Goal: Task Accomplishment & Management: Manage account settings

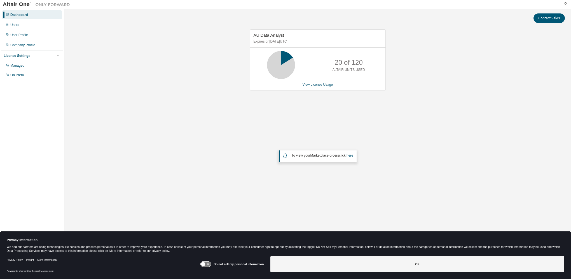
drag, startPoint x: 190, startPoint y: 131, endPoint x: 191, endPoint y: 128, distance: 3.1
click at [191, 129] on div "AU Data Analyst Expires on October 2, 2025 UTC 20 of 120 ALTAIR UNITS USED View…" at bounding box center [317, 119] width 501 height 181
click at [22, 34] on div "User Profile" at bounding box center [19, 35] width 18 height 4
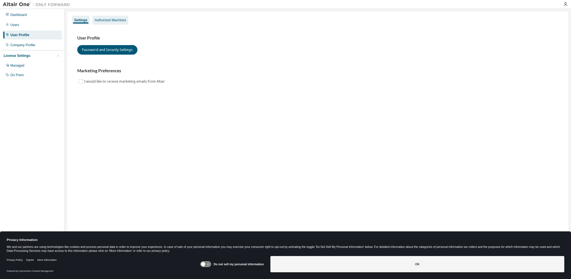
click at [112, 20] on div "Authorized Machines" at bounding box center [110, 20] width 31 height 4
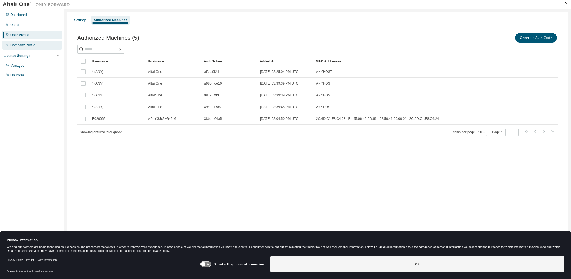
click at [32, 48] on div "Company Profile" at bounding box center [32, 45] width 60 height 9
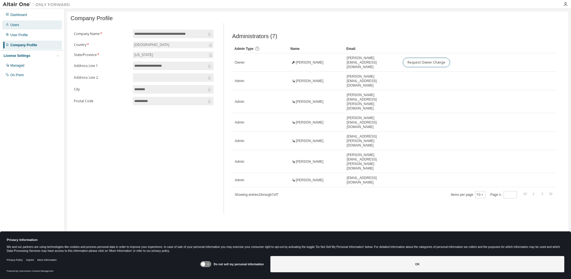
click at [21, 24] on div "Users" at bounding box center [32, 24] width 60 height 9
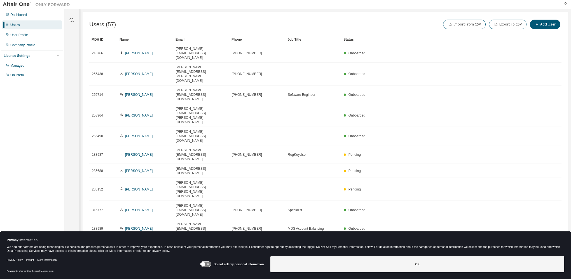
click at [544, 241] on icon "button" at bounding box center [547, 244] width 7 height 7
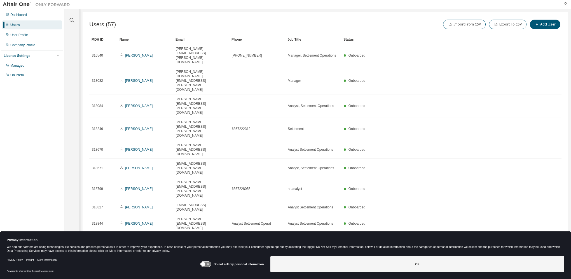
click at [550, 259] on icon "button" at bounding box center [547, 262] width 7 height 7
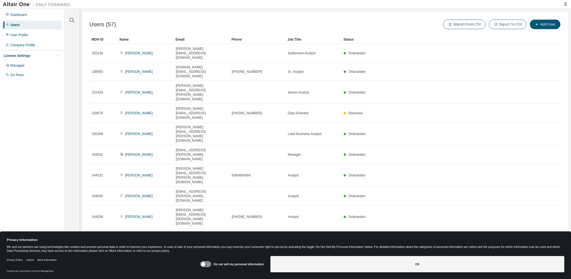
click at [550, 150] on div "Users (57) Import From CSV Export To CSV Add User Clear Load Save Save As Field…" at bounding box center [325, 136] width 485 height 248
click at [548, 254] on icon "button" at bounding box center [547, 257] width 7 height 7
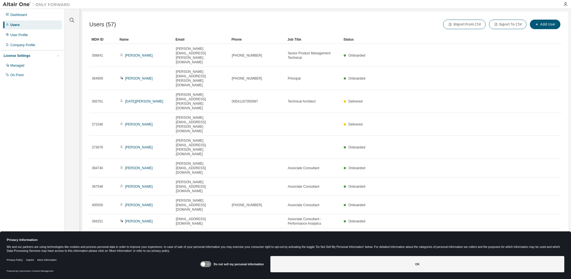
click at [548, 228] on tr "407068 Ranita Maity ranita.maity@mastercard.com Associate Managing Consultant O…" at bounding box center [325, 239] width 472 height 23
click at [548, 254] on icon "button" at bounding box center [547, 257] width 7 height 7
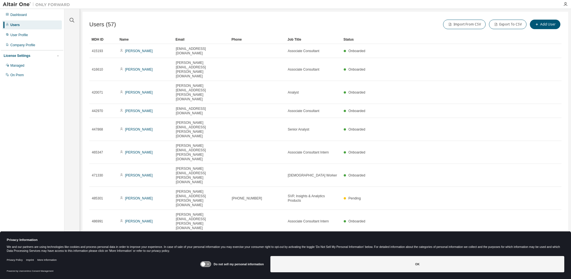
click at [486, 257] on icon "button" at bounding box center [486, 258] width 3 height 3
click at [487, 187] on div "100" at bounding box center [502, 185] width 45 height 7
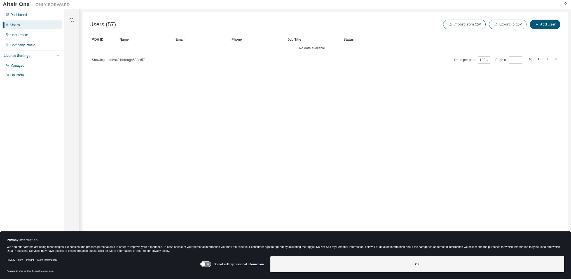
click at [176, 18] on div "Users (57) Import From CSV Export To CSV Add User" at bounding box center [325, 24] width 472 height 12
click at [531, 59] on icon "button" at bounding box center [531, 59] width 2 height 3
type input "*"
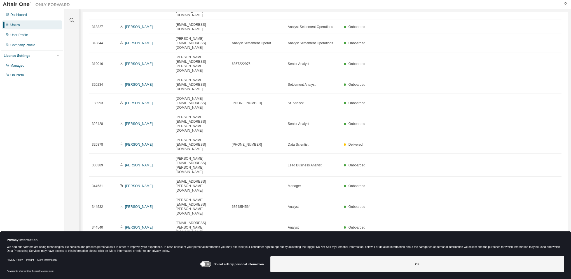
scroll to position [374, 0]
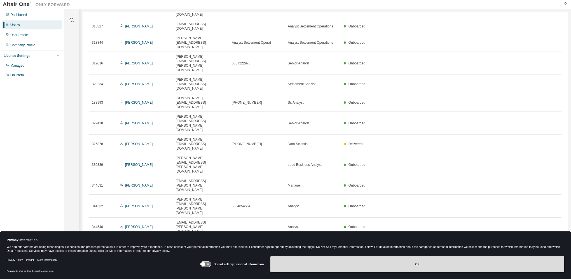
click at [446, 266] on button "OK" at bounding box center [417, 264] width 294 height 16
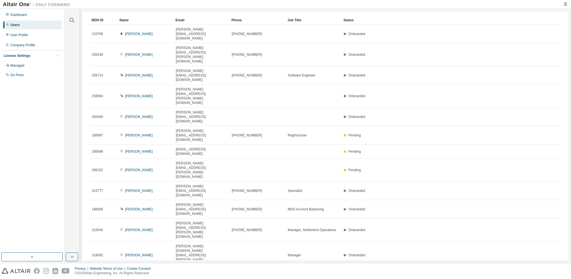
scroll to position [0, 0]
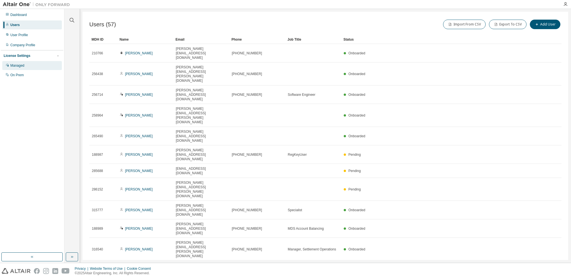
click at [19, 67] on div "Managed" at bounding box center [17, 65] width 14 height 4
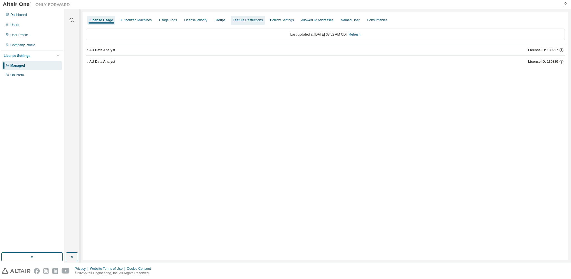
click at [222, 20] on div "Groups" at bounding box center [219, 20] width 11 height 4
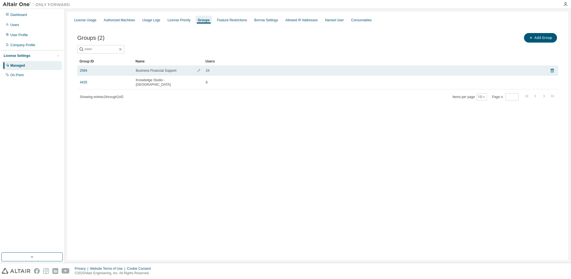
click at [153, 71] on span "Business Financial Support" at bounding box center [156, 70] width 41 height 4
click at [198, 71] on icon "button" at bounding box center [198, 70] width 3 height 3
click at [199, 72] on icon "button" at bounding box center [198, 71] width 3 height 3
click at [85, 71] on link "2594" at bounding box center [84, 70] width 8 height 4
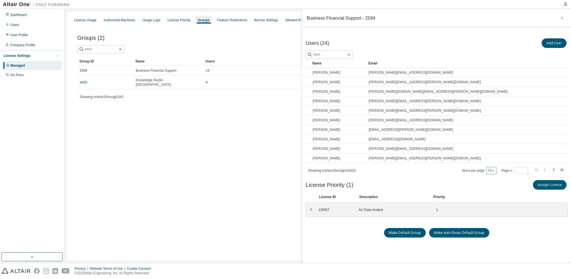
click at [492, 171] on icon "button" at bounding box center [493, 170] width 3 height 3
click at [494, 191] on div "30" at bounding box center [508, 190] width 45 height 7
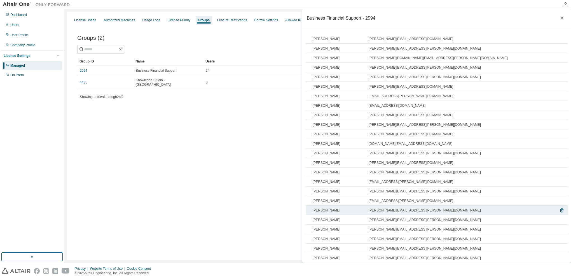
scroll to position [28, 0]
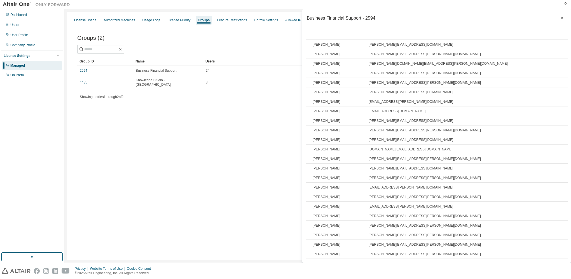
drag, startPoint x: 243, startPoint y: 156, endPoint x: 217, endPoint y: 88, distance: 72.5
click at [242, 156] on div "License Usage Authorized Machines Usage Logs License Priority Groups Feature Re…" at bounding box center [317, 136] width 501 height 248
click at [22, 15] on div "Dashboard" at bounding box center [18, 15] width 17 height 4
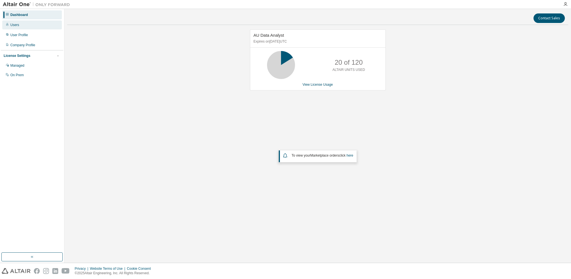
click at [29, 26] on div "Users" at bounding box center [32, 24] width 60 height 9
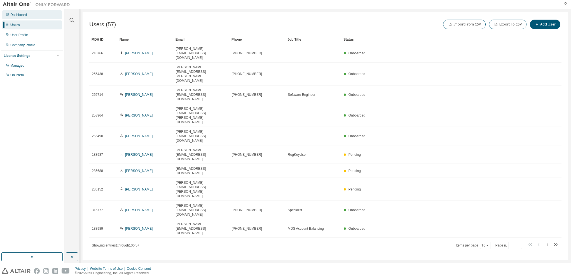
click at [12, 13] on div "Dashboard" at bounding box center [18, 15] width 17 height 4
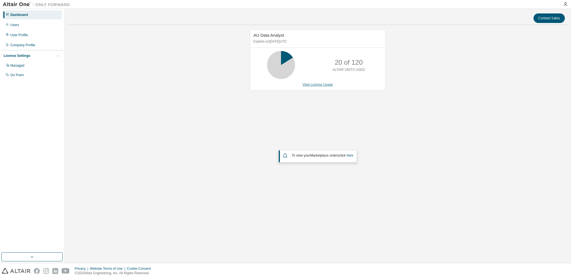
click at [316, 85] on link "View License Usage" at bounding box center [317, 85] width 30 height 4
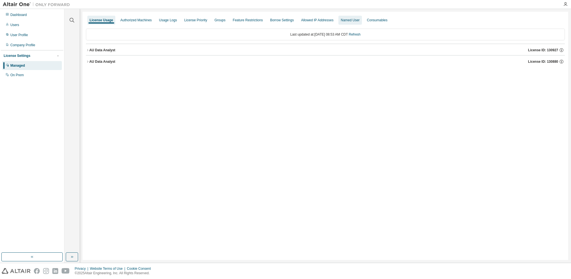
click at [359, 20] on div "Named User" at bounding box center [350, 20] width 19 height 4
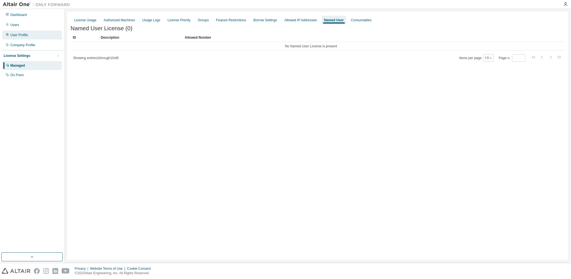
click at [17, 36] on div "User Profile" at bounding box center [19, 35] width 18 height 4
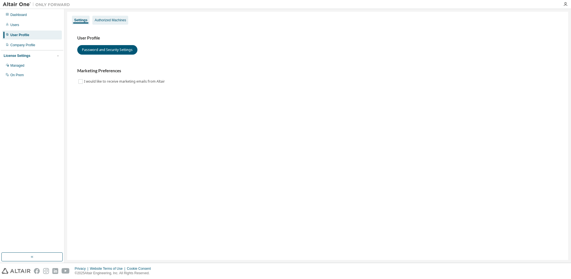
click at [111, 20] on div "Authorized Machines" at bounding box center [110, 20] width 31 height 4
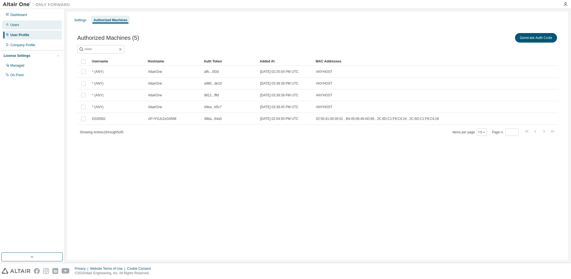
click at [19, 26] on div "Users" at bounding box center [14, 25] width 9 height 4
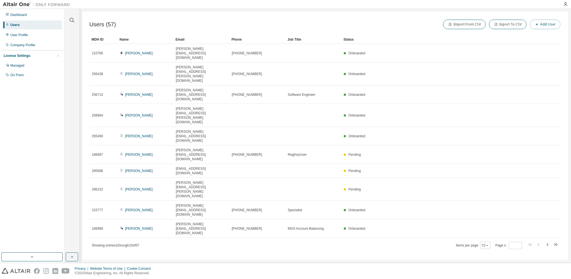
click at [547, 26] on button "Add User" at bounding box center [545, 25] width 30 height 10
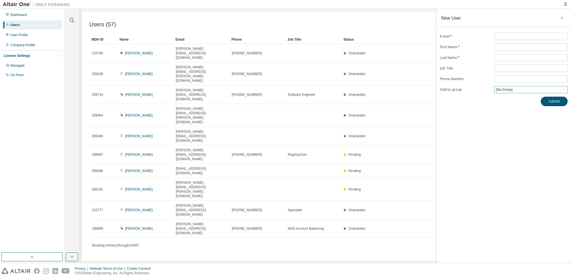
click at [508, 88] on div "(No Group)" at bounding box center [504, 89] width 18 height 6
click at [561, 18] on icon "button" at bounding box center [562, 18] width 4 height 4
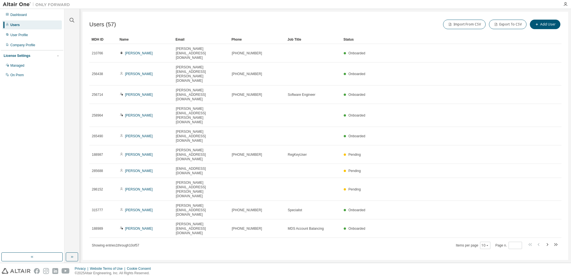
click at [299, 22] on div "Users (57) Import From CSV Export To CSV Add User" at bounding box center [325, 24] width 472 height 12
click at [228, 205] on div "Users (57) Import From CSV Export To CSV Add User Clear Load Save Save As Field…" at bounding box center [325, 136] width 485 height 248
click at [546, 241] on icon "button" at bounding box center [547, 244] width 7 height 7
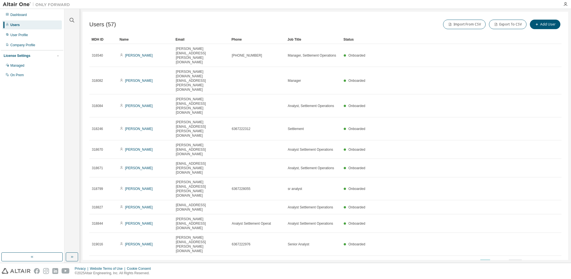
click at [487, 261] on icon "button" at bounding box center [486, 262] width 3 height 3
click at [490, 186] on div "100" at bounding box center [502, 185] width 45 height 7
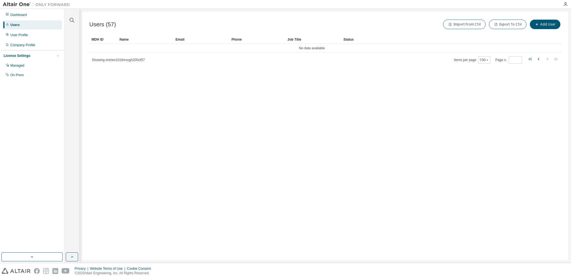
click at [532, 58] on icon "button" at bounding box center [530, 59] width 7 height 7
type input "*"
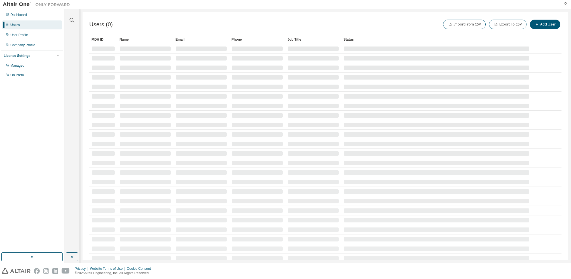
click at [178, 22] on div "Users (0) Import From CSV Export To CSV Add User" at bounding box center [325, 24] width 472 height 12
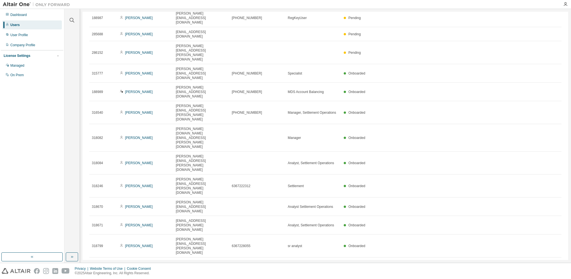
scroll to position [127, 0]
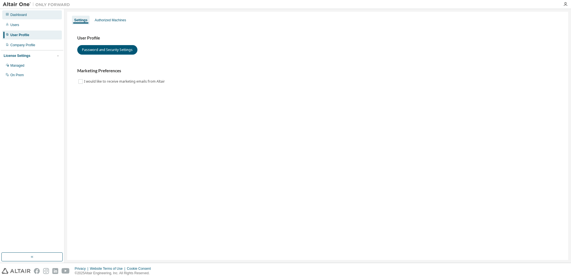
click at [18, 16] on div "Dashboard" at bounding box center [18, 15] width 17 height 4
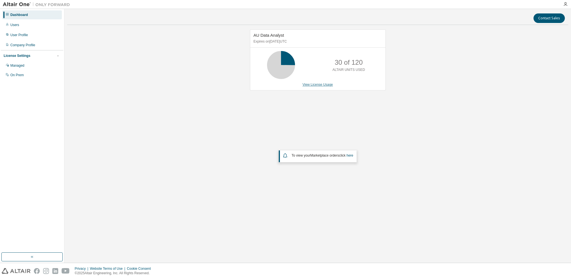
click at [315, 83] on link "View License Usage" at bounding box center [317, 85] width 30 height 4
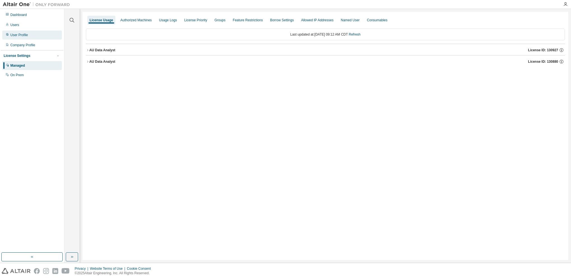
click at [26, 36] on div "User Profile" at bounding box center [19, 35] width 18 height 4
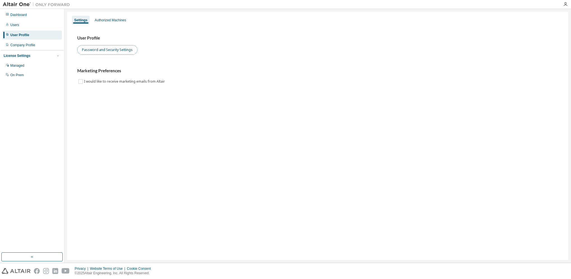
click at [106, 52] on button "Password and Security Settings" at bounding box center [107, 50] width 60 height 10
click at [20, 23] on div "Users" at bounding box center [32, 24] width 60 height 9
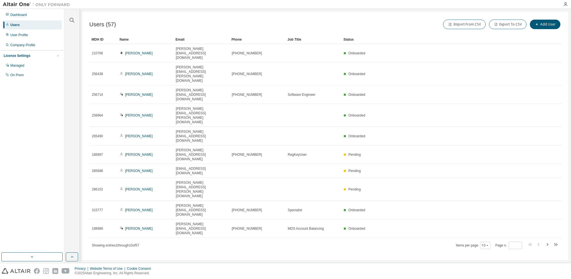
click at [469, 241] on span "Items per page 10" at bounding box center [473, 244] width 34 height 7
click at [484, 243] on button "10" at bounding box center [485, 245] width 8 height 4
click at [489, 181] on div "100" at bounding box center [502, 180] width 45 height 7
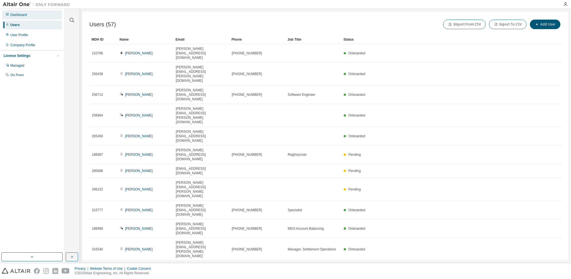
click at [28, 17] on div "Dashboard" at bounding box center [32, 14] width 60 height 9
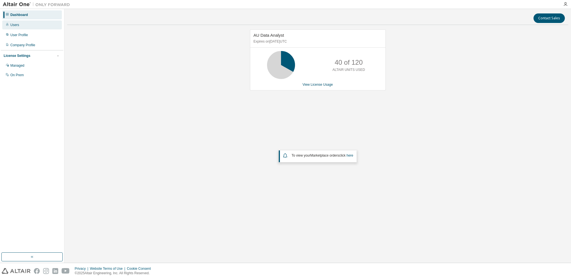
click at [20, 24] on div "Users" at bounding box center [32, 24] width 60 height 9
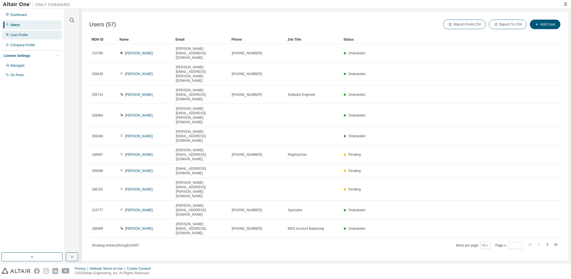
click at [20, 36] on div "User Profile" at bounding box center [19, 35] width 18 height 4
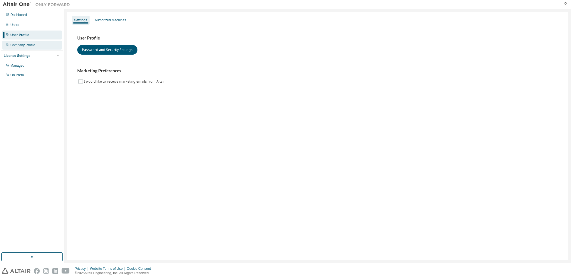
click at [20, 47] on div "Company Profile" at bounding box center [22, 45] width 25 height 4
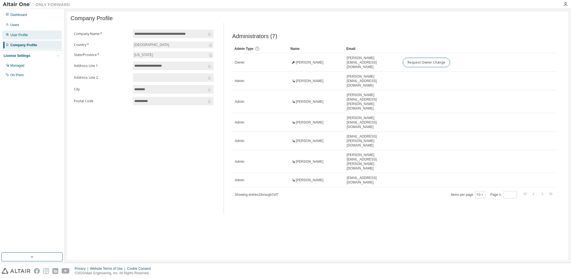
click at [26, 38] on div "User Profile" at bounding box center [32, 34] width 60 height 9
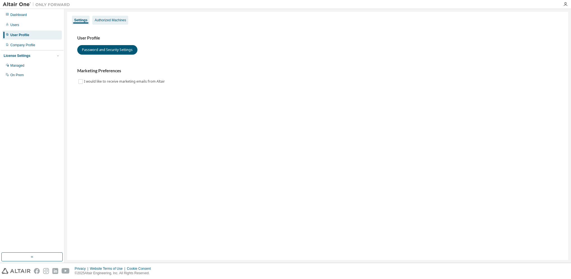
click at [103, 20] on div "Authorized Machines" at bounding box center [110, 20] width 31 height 4
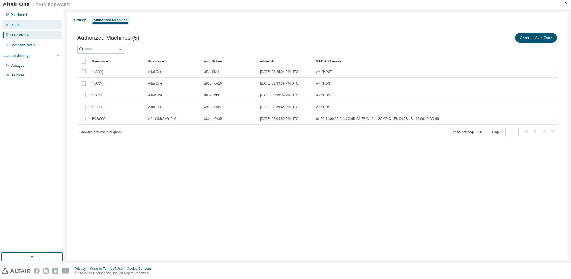
click at [17, 25] on div "Users" at bounding box center [14, 25] width 9 height 4
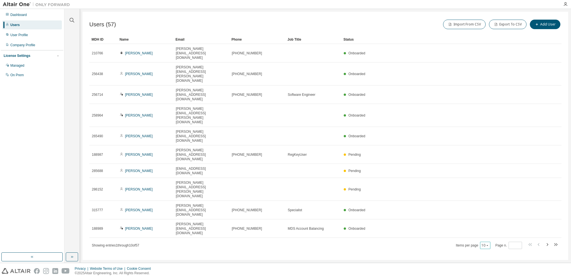
click at [487, 243] on icon "button" at bounding box center [486, 244] width 3 height 3
click at [485, 184] on div "100" at bounding box center [502, 180] width 45 height 7
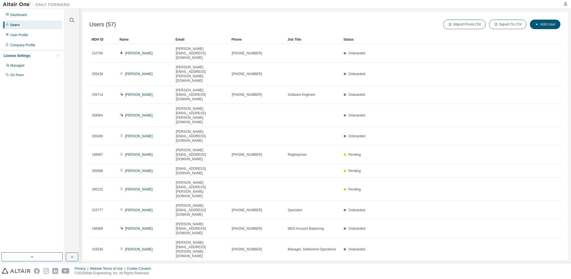
click at [220, 26] on div "Users (57) Import From CSV Export To CSV Add User" at bounding box center [325, 24] width 472 height 12
click at [130, 39] on div "Name" at bounding box center [144, 39] width 51 height 9
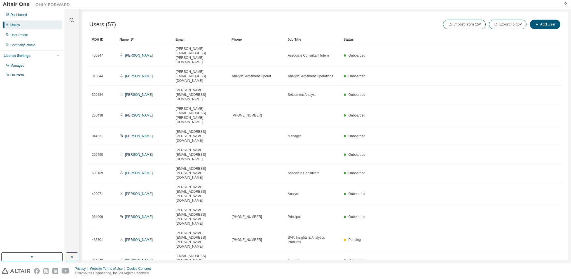
click at [131, 39] on icon at bounding box center [131, 39] width 3 height 3
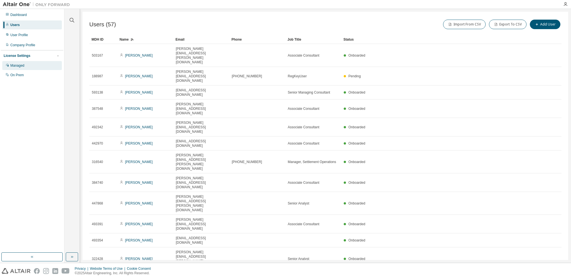
click at [24, 65] on div "Managed" at bounding box center [17, 65] width 14 height 4
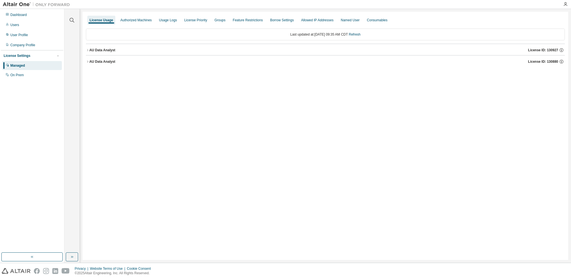
click at [87, 50] on icon "button" at bounding box center [87, 49] width 3 height 3
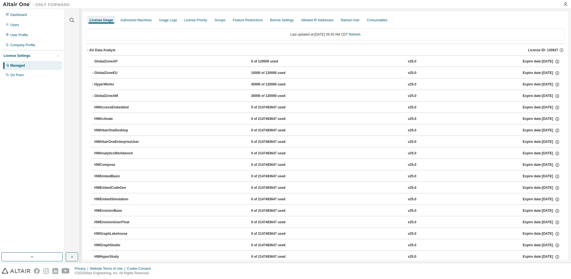
click at [86, 50] on icon "button" at bounding box center [87, 49] width 3 height 3
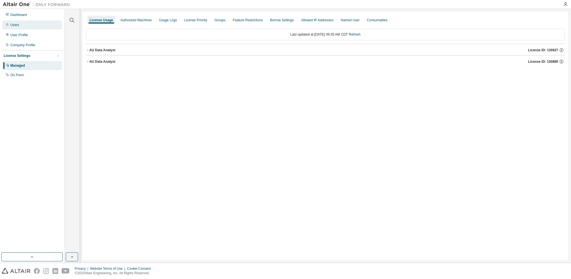
click at [24, 28] on div "Users" at bounding box center [32, 24] width 60 height 9
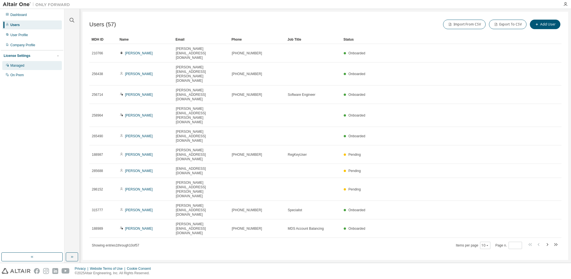
click at [25, 67] on div "Managed" at bounding box center [32, 65] width 60 height 9
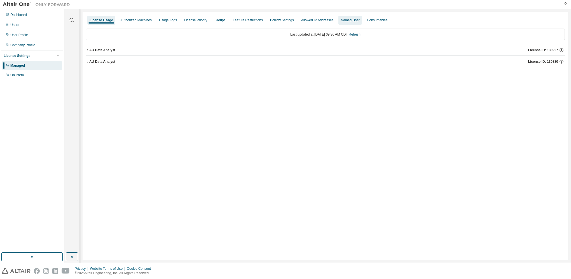
click at [359, 21] on div "Named User" at bounding box center [350, 20] width 19 height 4
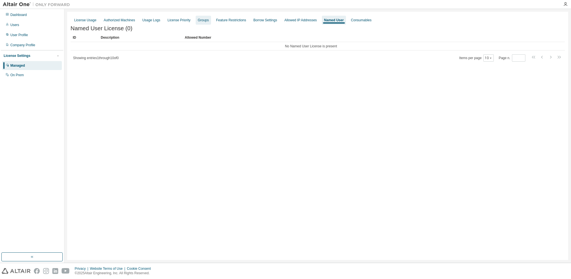
click at [205, 21] on div "Groups" at bounding box center [203, 20] width 11 height 4
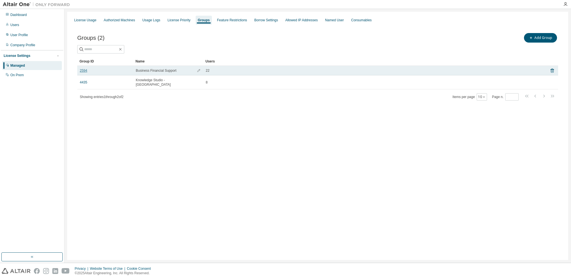
click at [83, 71] on link "2594" at bounding box center [84, 70] width 8 height 4
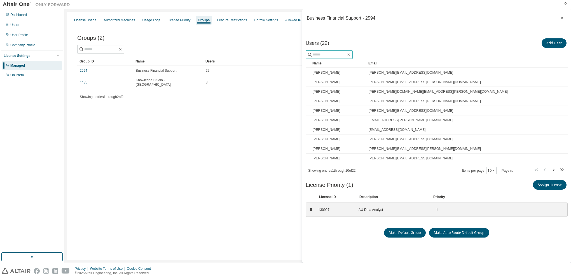
click at [344, 53] on input "text" at bounding box center [330, 55] width 34 height 6
type input "******"
drag, startPoint x: 235, startPoint y: 145, endPoint x: 112, endPoint y: 102, distance: 130.1
click at [233, 141] on div "License Usage Authorized Machines Usage Logs License Priority Groups Feature Re…" at bounding box center [317, 136] width 501 height 248
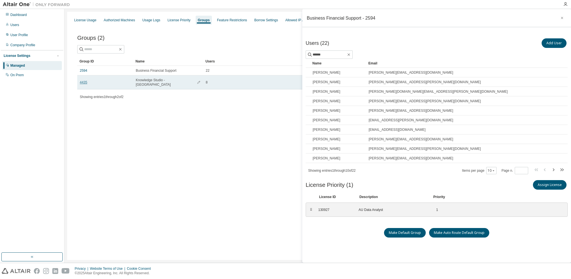
click at [85, 80] on link "4435" at bounding box center [84, 82] width 8 height 4
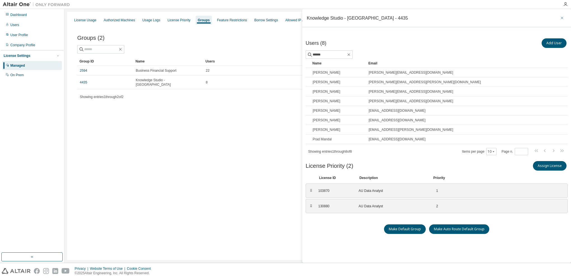
click at [563, 18] on icon "button" at bounding box center [562, 18] width 4 height 4
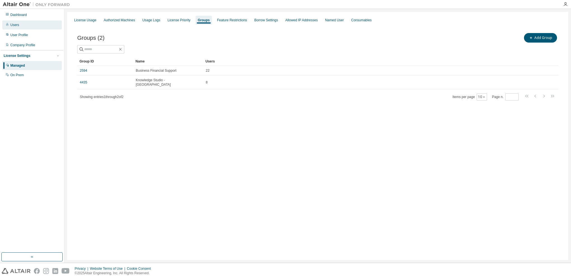
click at [18, 25] on div "Users" at bounding box center [14, 25] width 9 height 4
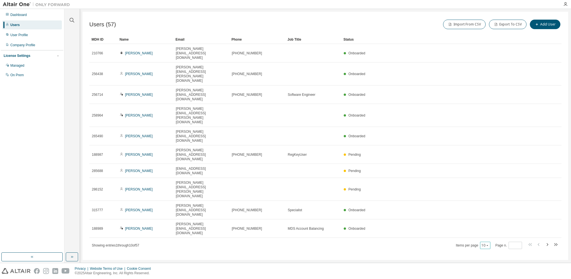
click at [483, 243] on button "10" at bounding box center [485, 245] width 8 height 4
click at [484, 182] on div "100" at bounding box center [502, 180] width 45 height 7
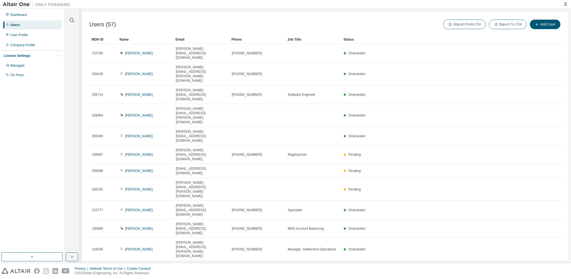
click at [126, 40] on div "Name" at bounding box center [144, 39] width 51 height 9
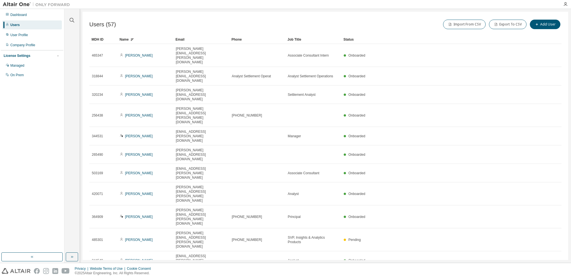
click at [132, 39] on icon at bounding box center [131, 39] width 3 height 3
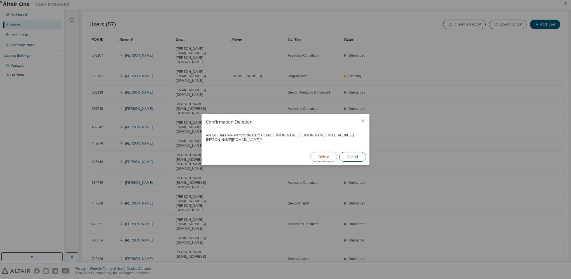
click at [330, 156] on button "Delete" at bounding box center [323, 157] width 27 height 10
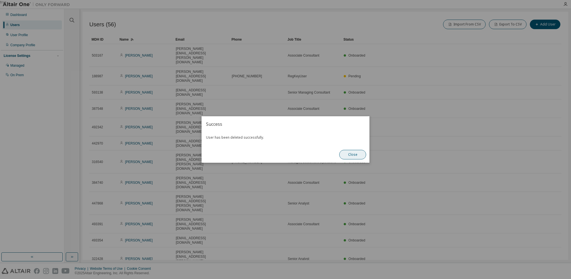
click at [357, 151] on button "Close" at bounding box center [352, 155] width 27 height 10
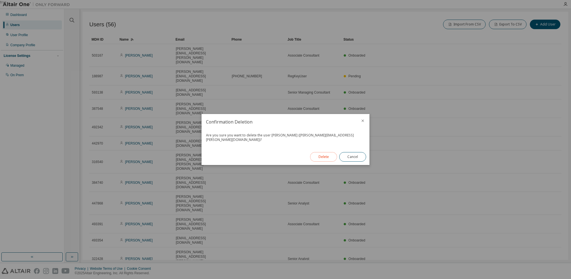
click at [327, 152] on button "Delete" at bounding box center [323, 157] width 27 height 10
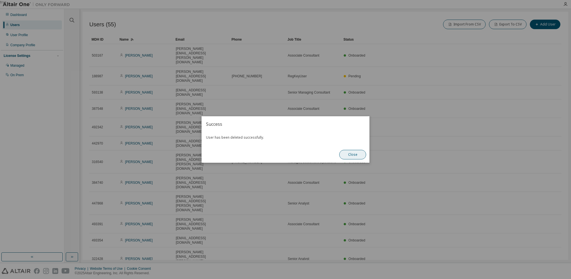
click at [355, 153] on button "Close" at bounding box center [352, 155] width 27 height 10
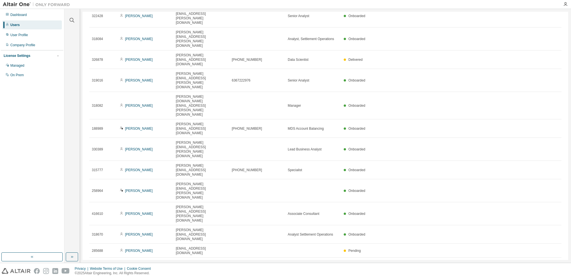
scroll to position [252, 0]
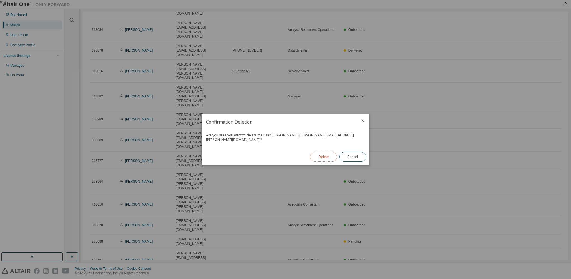
click at [322, 154] on button "Delete" at bounding box center [323, 157] width 27 height 10
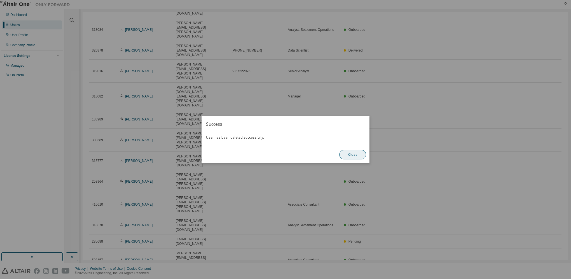
click at [356, 154] on button "Close" at bounding box center [352, 155] width 27 height 10
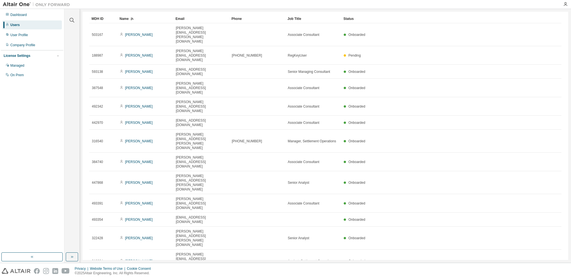
scroll to position [0, 0]
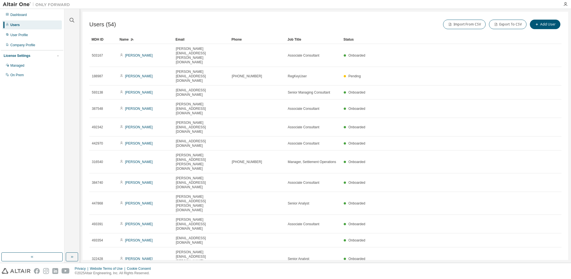
click at [48, 195] on div "Dashboard Users User Profile Company Profile License Settings Managed On Prem" at bounding box center [32, 131] width 62 height 242
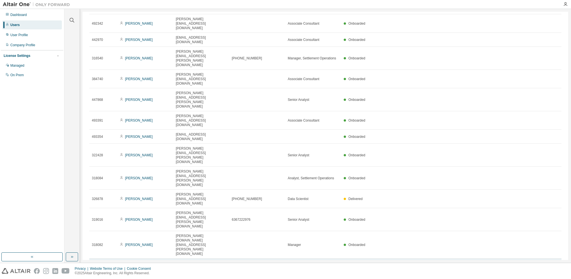
scroll to position [112, 0]
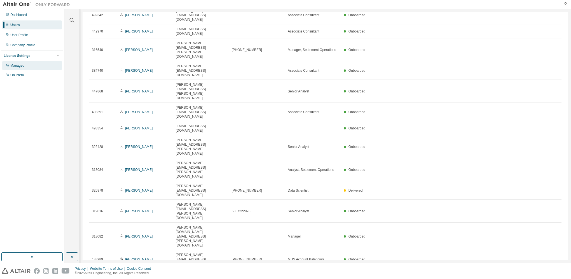
click at [17, 65] on div "Managed" at bounding box center [17, 65] width 14 height 4
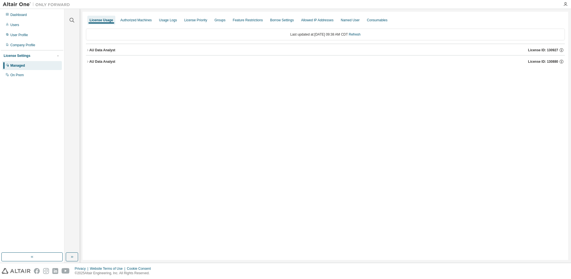
click at [88, 60] on icon "button" at bounding box center [87, 61] width 3 height 3
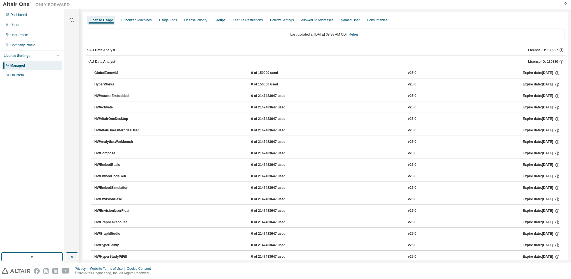
click at [88, 60] on icon "button" at bounding box center [87, 61] width 3 height 3
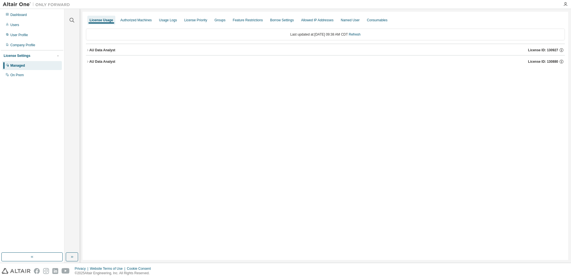
click at [88, 62] on icon "button" at bounding box center [87, 61] width 1 height 2
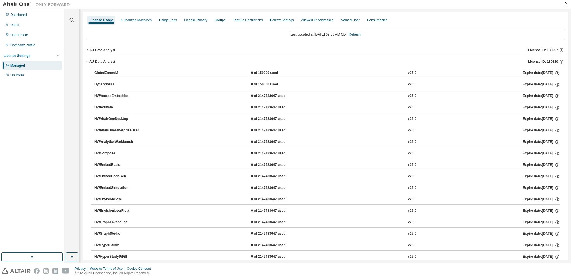
click at [101, 72] on div "GlobalZoneAM" at bounding box center [119, 73] width 50 height 5
click at [112, 73] on div "GlobalZoneAM" at bounding box center [119, 73] width 50 height 5
click at [88, 51] on icon "button" at bounding box center [87, 49] width 3 height 3
click at [102, 60] on div "GlobalZoneAP" at bounding box center [119, 61] width 50 height 5
click at [93, 94] on icon "button" at bounding box center [92, 95] width 3 height 3
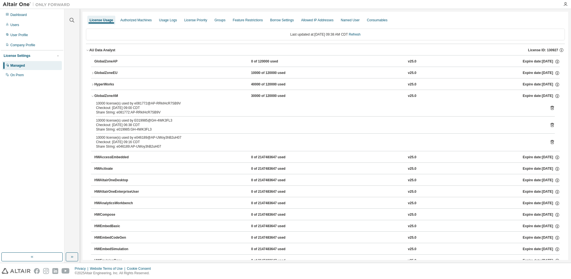
click at [148, 101] on div "10000 license(s) used by e081772@AP-RRkIHcR7SB9V" at bounding box center [318, 103] width 445 height 4
drag, startPoint x: 150, startPoint y: 102, endPoint x: 138, endPoint y: 103, distance: 12.3
click at [138, 103] on div "10000 license(s) used by e081772@AP-RRkIHcR7SB9V" at bounding box center [318, 103] width 445 height 4
drag, startPoint x: 149, startPoint y: 121, endPoint x: 129, endPoint y: 120, distance: 20.2
click at [129, 120] on div "10000 license(s) used by E019985@GH-4WK3FL3" at bounding box center [318, 120] width 445 height 4
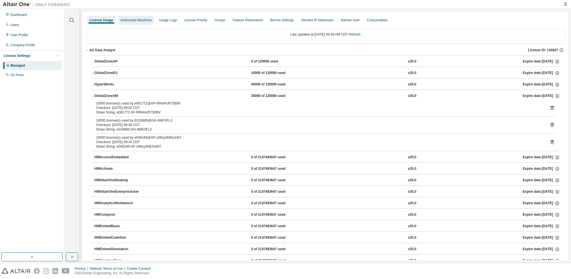
click at [144, 24] on div "Authorized Machines" at bounding box center [136, 20] width 36 height 9
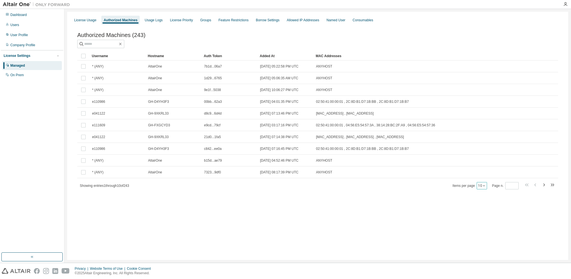
click at [481, 186] on button "10" at bounding box center [482, 185] width 8 height 4
click at [486, 222] on div "100" at bounding box center [498, 220] width 45 height 7
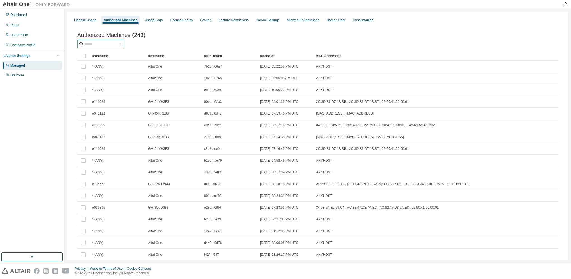
drag, startPoint x: 108, startPoint y: 47, endPoint x: 110, endPoint y: 43, distance: 5.0
click at [110, 43] on input "text" at bounding box center [101, 44] width 34 height 6
type input "*******"
click at [82, 22] on div "License Usage" at bounding box center [85, 20] width 27 height 9
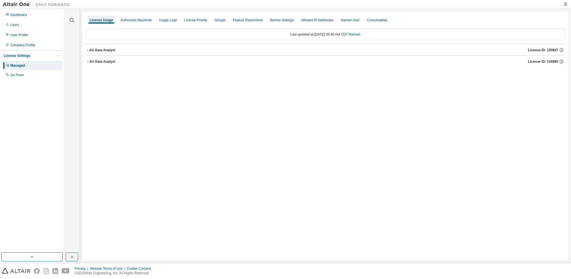
click at [87, 50] on icon "button" at bounding box center [87, 50] width 1 height 2
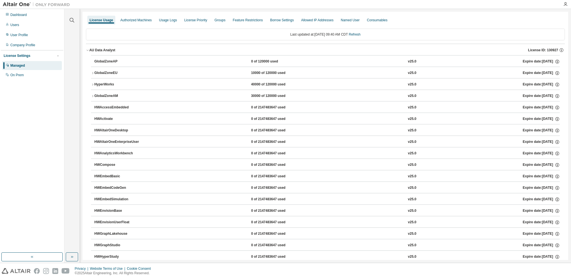
click at [93, 95] on icon "button" at bounding box center [92, 96] width 1 height 2
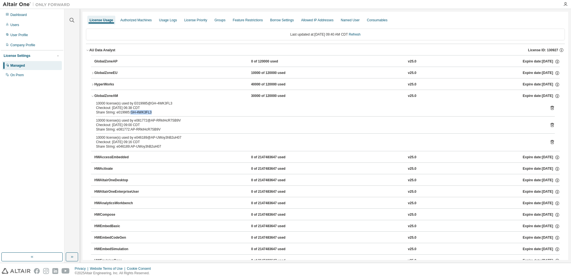
drag, startPoint x: 152, startPoint y: 111, endPoint x: 131, endPoint y: 114, distance: 21.4
click at [131, 114] on div "Share String: e019985:GH-4WK3FL3" at bounding box center [318, 112] width 445 height 4
drag, startPoint x: 131, startPoint y: 114, endPoint x: 150, endPoint y: 124, distance: 21.7
click at [148, 124] on div "Checkout: [DATE] 09:00 CDT" at bounding box center [318, 125] width 445 height 4
drag, startPoint x: 160, startPoint y: 130, endPoint x: 131, endPoint y: 129, distance: 29.1
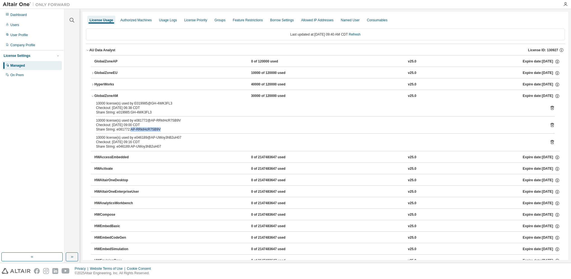
click at [131, 129] on div "Share String: e081772:AP-RRkIHcR7SB9V" at bounding box center [318, 129] width 445 height 4
copy div "AP-RRkIHcR7SB9V"
click at [137, 19] on div "Authorized Machines" at bounding box center [135, 20] width 31 height 4
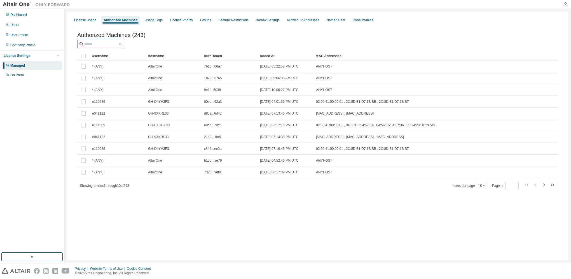
click at [112, 45] on input "text" at bounding box center [101, 44] width 34 height 6
paste input "**********"
type input "**********"
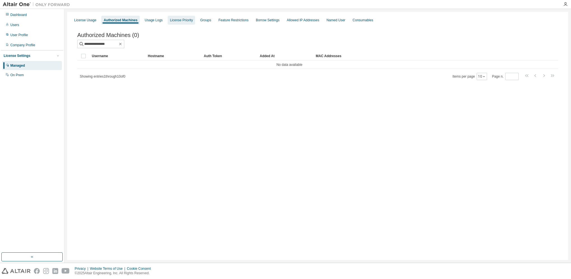
click at [192, 22] on div "License Priority" at bounding box center [181, 20] width 23 height 4
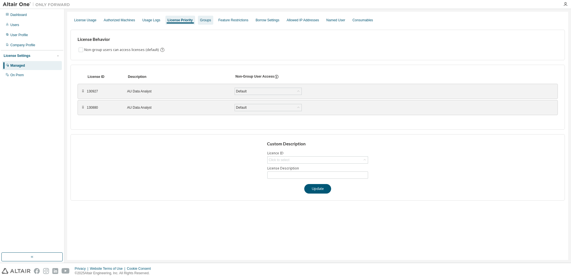
click at [211, 20] on div "Groups" at bounding box center [205, 20] width 11 height 4
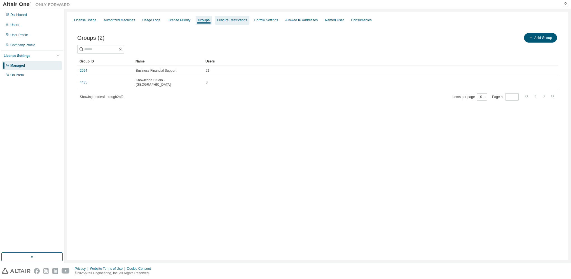
click at [240, 19] on div "Feature Restrictions" at bounding box center [232, 20] width 30 height 4
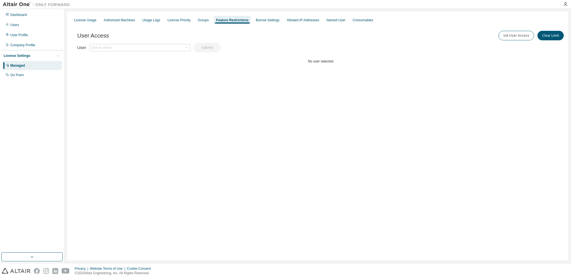
click at [429, 22] on div "License Usage Authorized Machines Usage Logs License Priority Groups Feature Re…" at bounding box center [318, 20] width 494 height 10
click at [91, 21] on div "License Usage" at bounding box center [85, 20] width 22 height 4
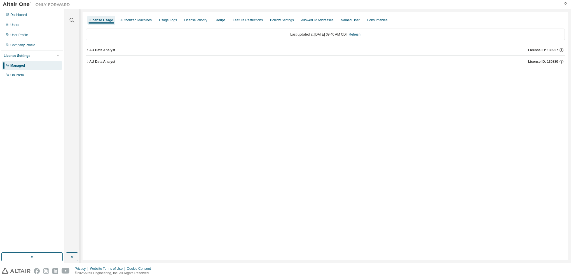
click at [281, 102] on div "License Usage Authorized Machines Usage Logs License Priority Groups Feature Re…" at bounding box center [325, 136] width 485 height 248
click at [89, 49] on icon "button" at bounding box center [87, 49] width 3 height 3
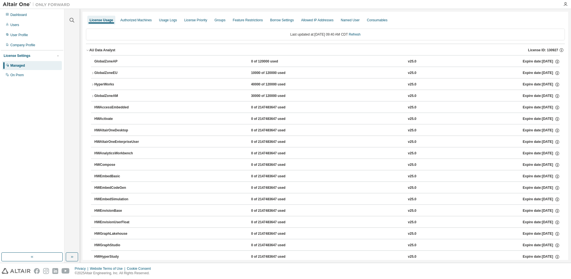
click at [93, 73] on icon "button" at bounding box center [92, 72] width 3 height 3
